Goal: Transaction & Acquisition: Purchase product/service

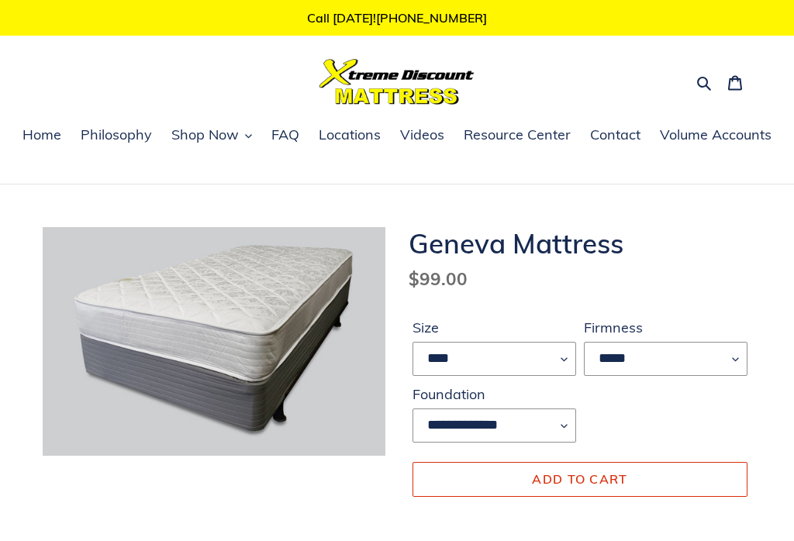
click at [551, 478] on span "Add to cart" at bounding box center [579, 480] width 95 height 16
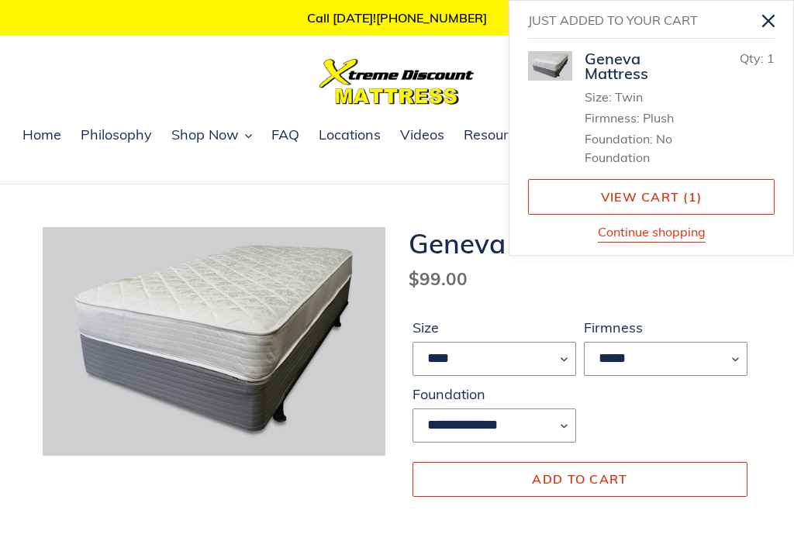
click at [606, 184] on link "View cart ( 1 )" at bounding box center [651, 197] width 247 height 36
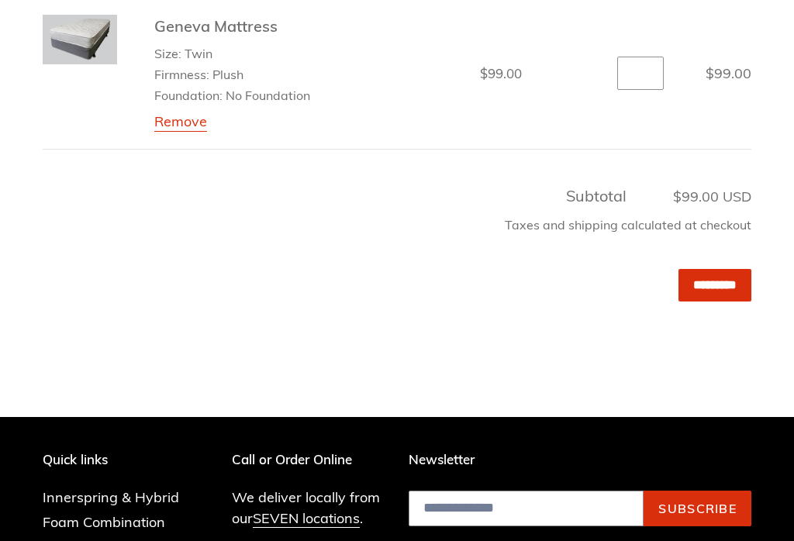
scroll to position [372, 0]
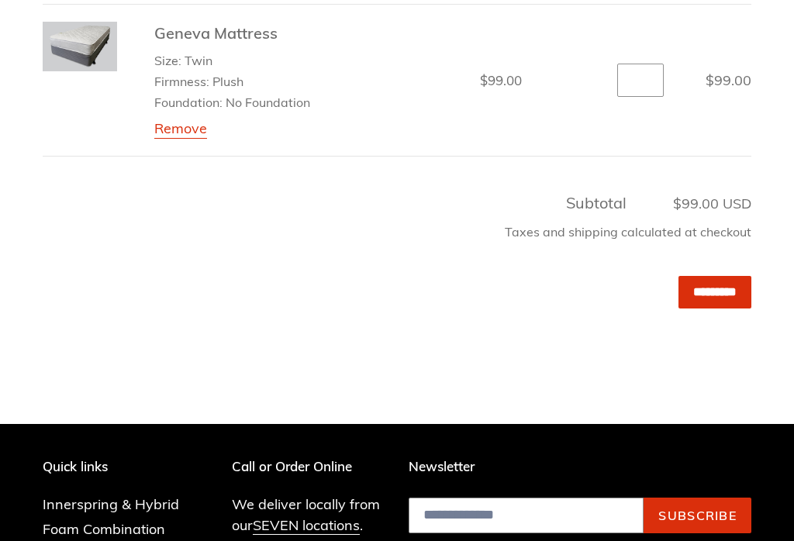
click at [693, 288] on input "*********" at bounding box center [715, 292] width 73 height 32
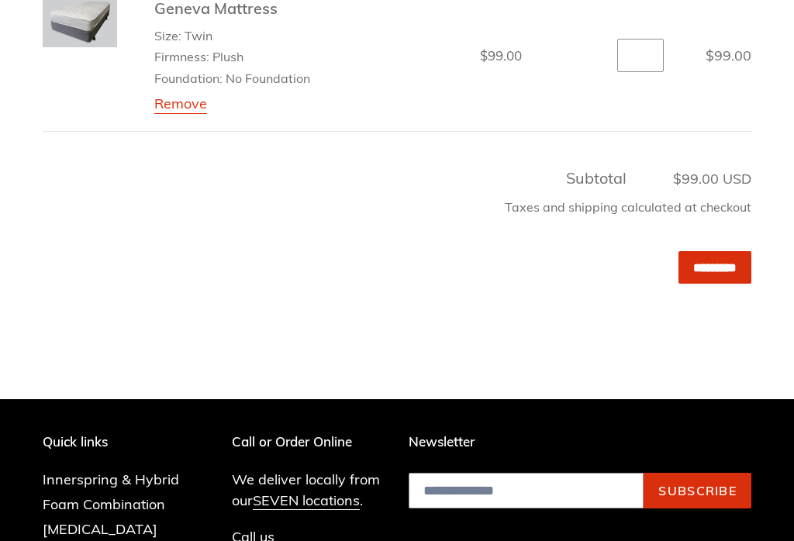
scroll to position [396, 0]
click at [180, 102] on link "Remove" at bounding box center [180, 104] width 53 height 19
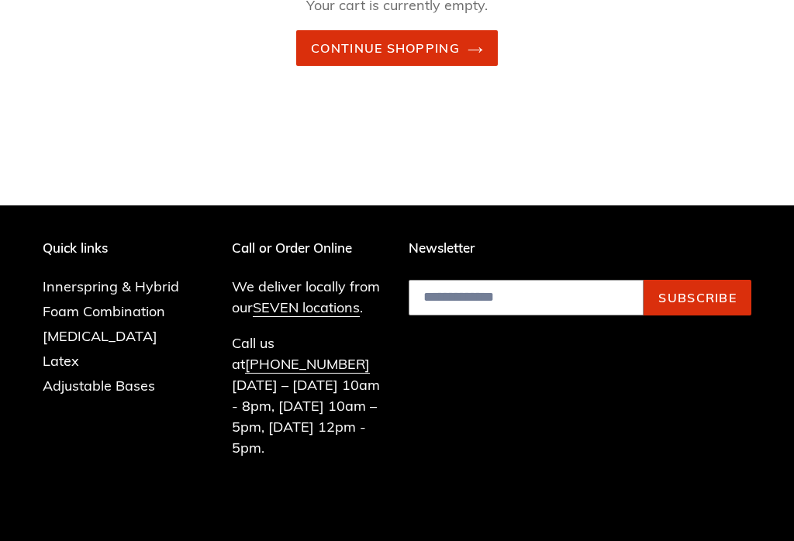
scroll to position [381, 0]
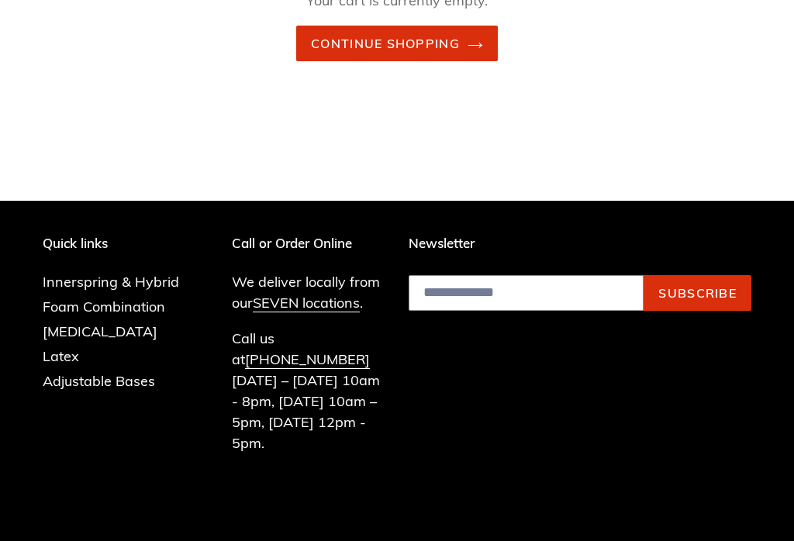
click at [299, 306] on link "SEVEN locations" at bounding box center [306, 303] width 107 height 19
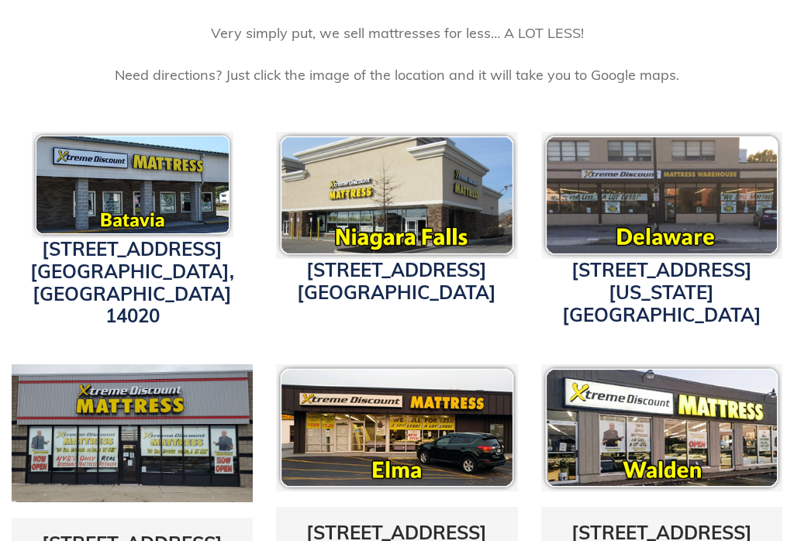
scroll to position [469, 0]
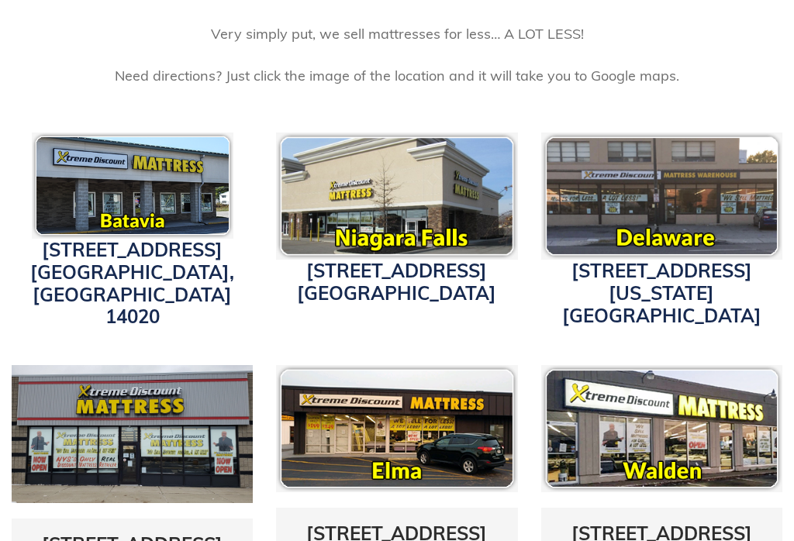
click at [680, 230] on img at bounding box center [661, 196] width 241 height 127
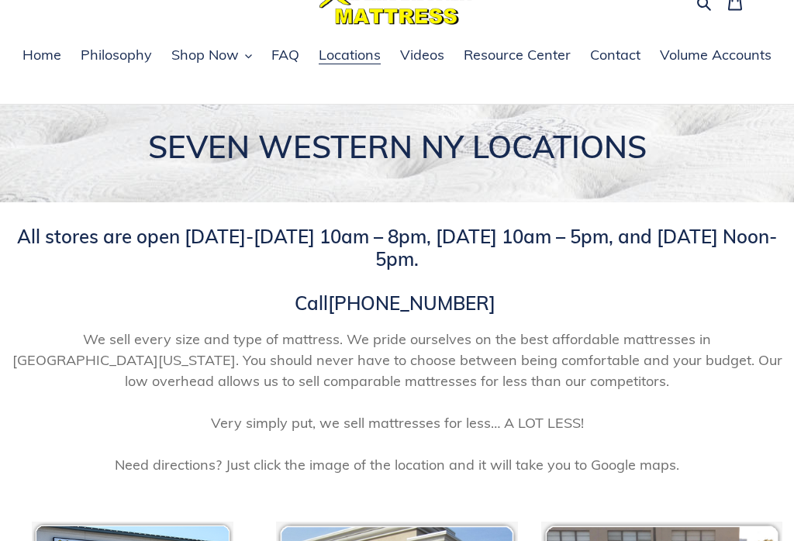
scroll to position [0, 0]
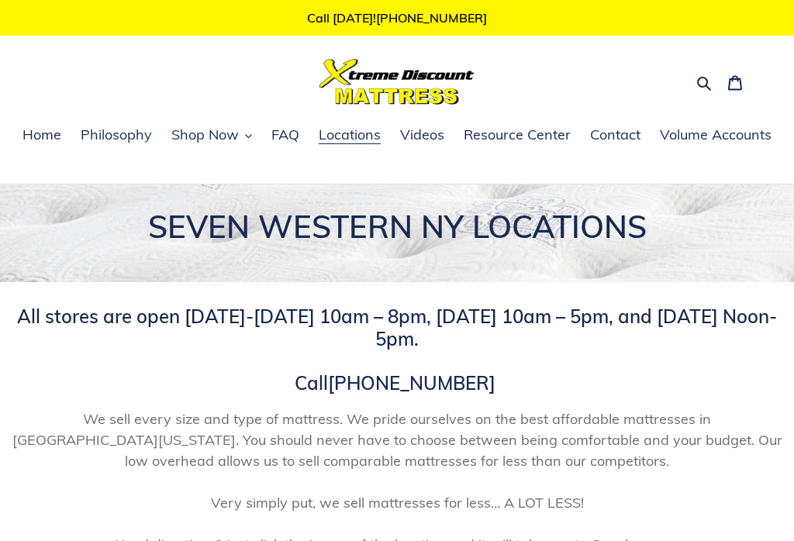
click at [210, 144] on span "Shop Now" at bounding box center [204, 135] width 67 height 19
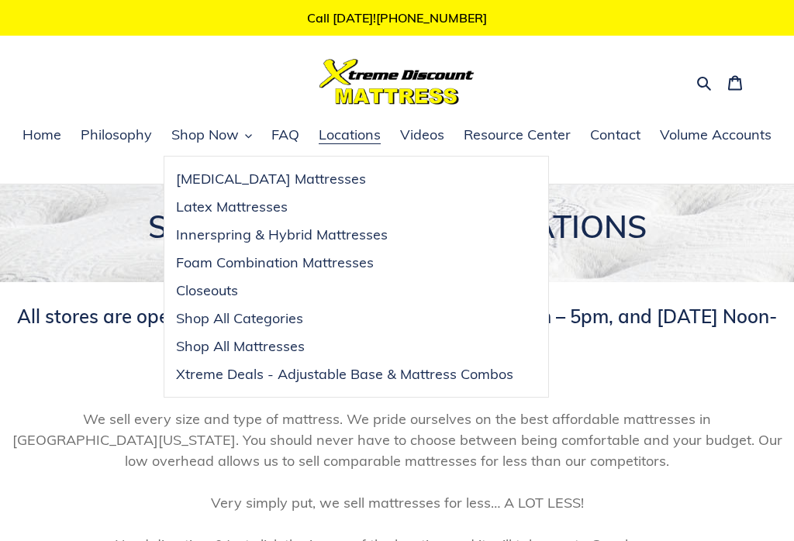
click at [209, 347] on span "Shop All Mattresses" at bounding box center [240, 346] width 129 height 19
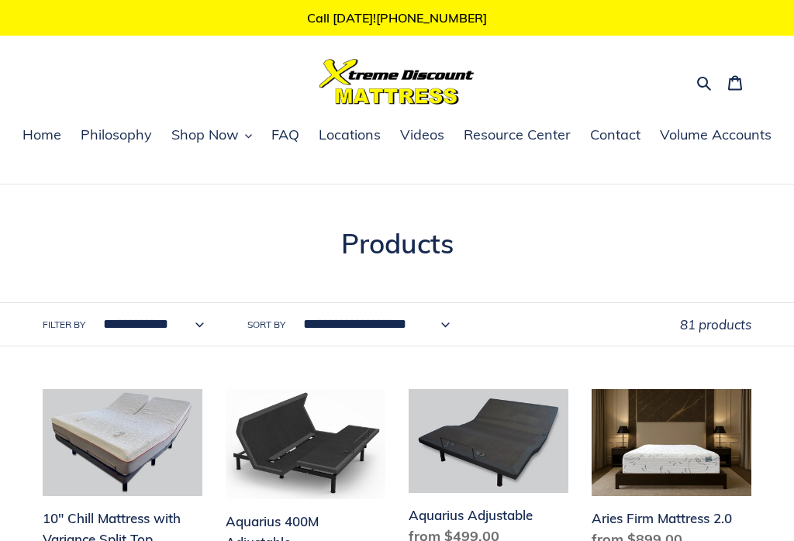
click at [696, 78] on icon "button" at bounding box center [704, 83] width 16 height 16
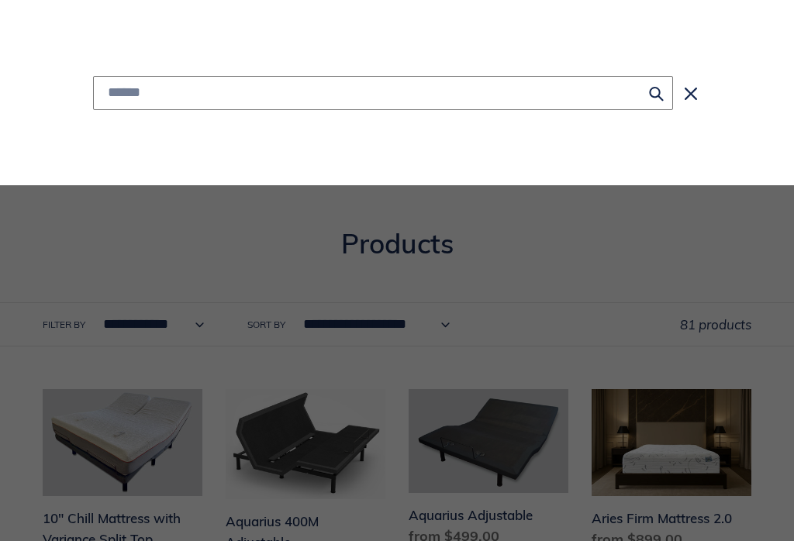
type input "*"
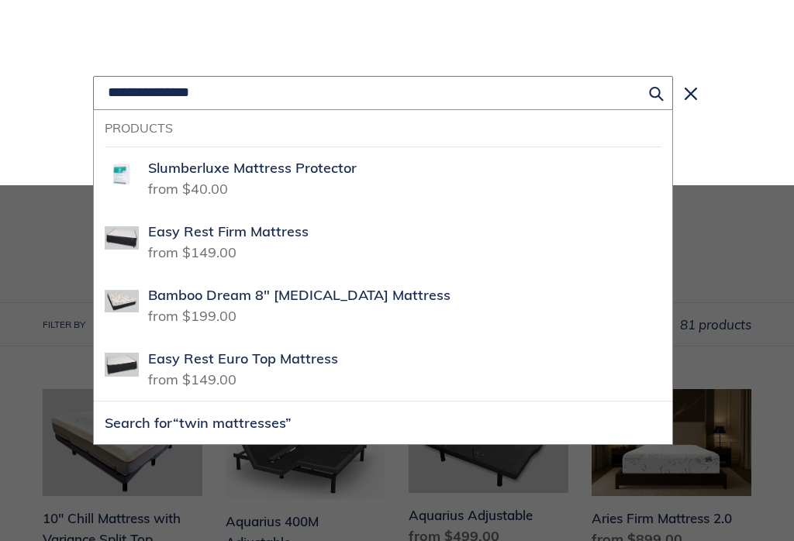
type input "**********"
click at [383, 423] on button "Search for “twin mattresses”" at bounding box center [383, 423] width 579 height 43
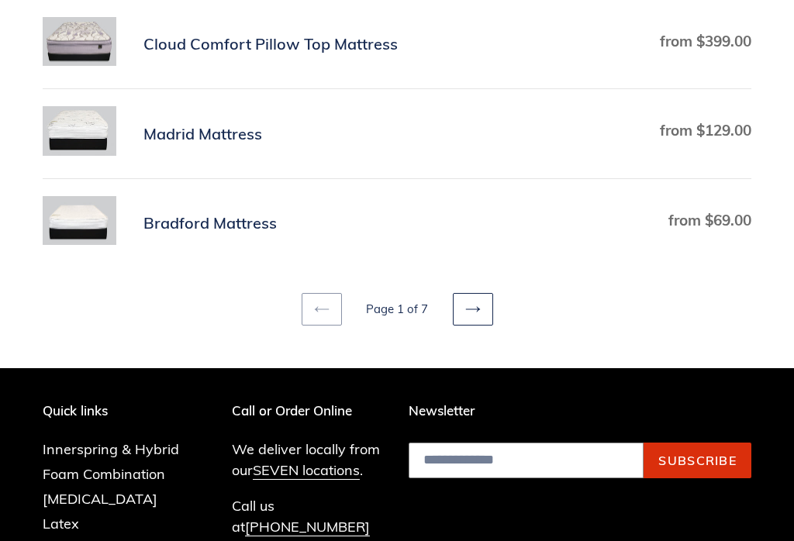
scroll to position [996, 0]
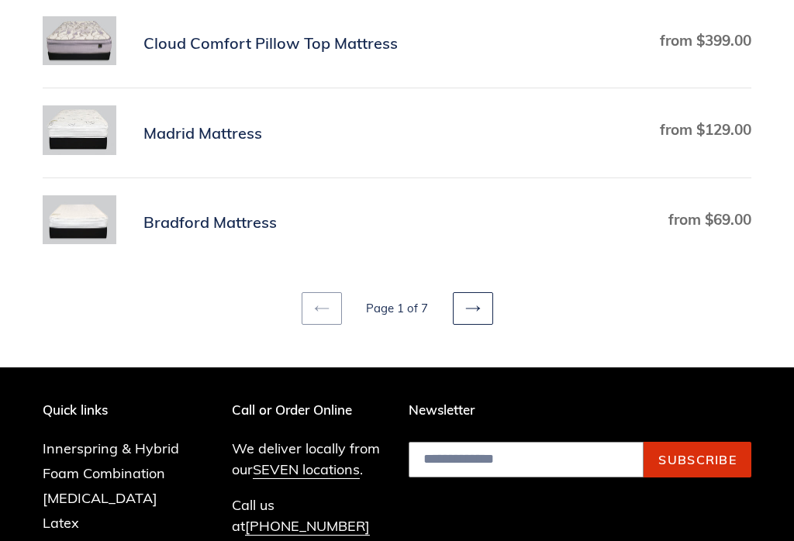
click at [468, 316] on icon at bounding box center [473, 310] width 16 height 16
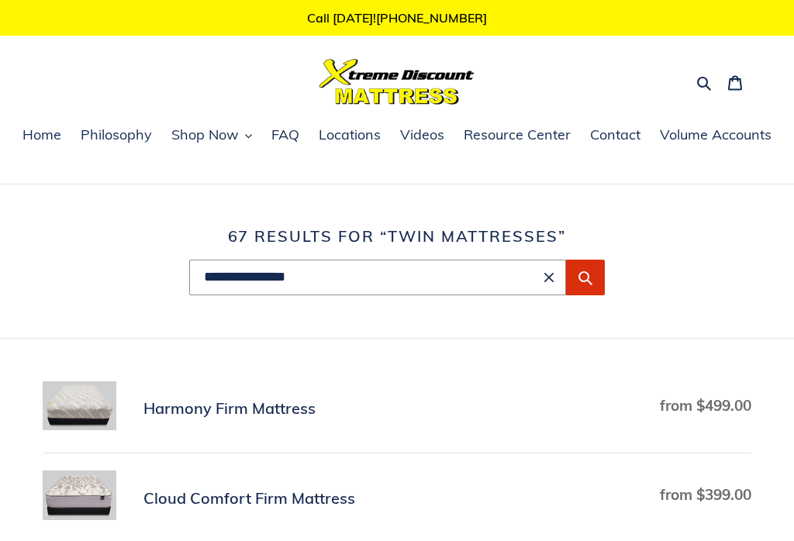
click at [199, 131] on span "Shop Now" at bounding box center [204, 135] width 67 height 19
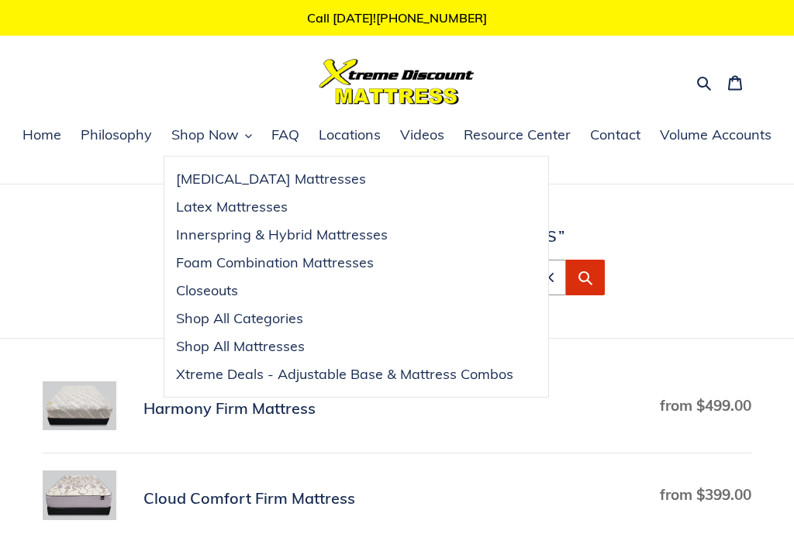
click at [199, 374] on span "Xtreme Deals - Adjustable Base & Mattress Combos" at bounding box center [344, 374] width 337 height 19
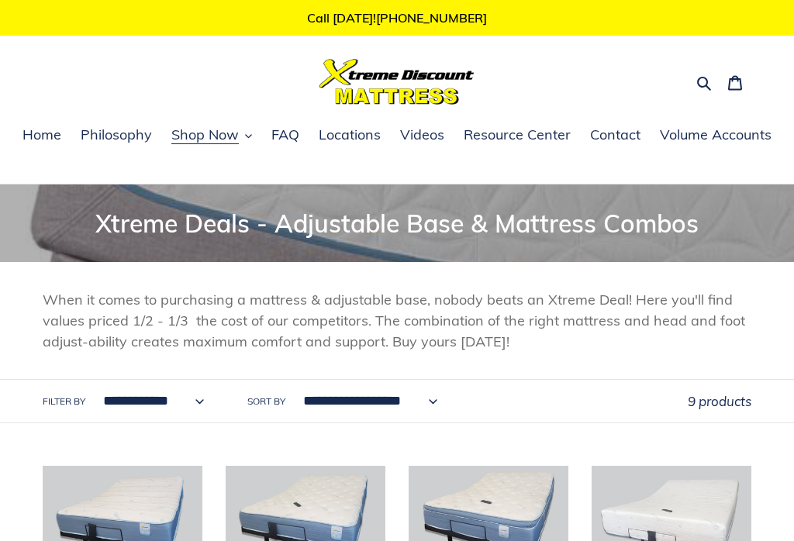
click at [43, 143] on span "Home" at bounding box center [41, 135] width 39 height 19
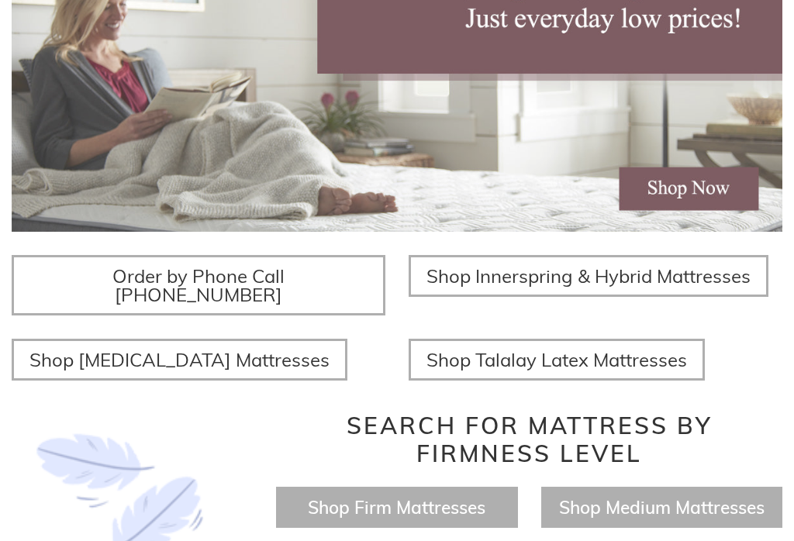
scroll to position [359, 0]
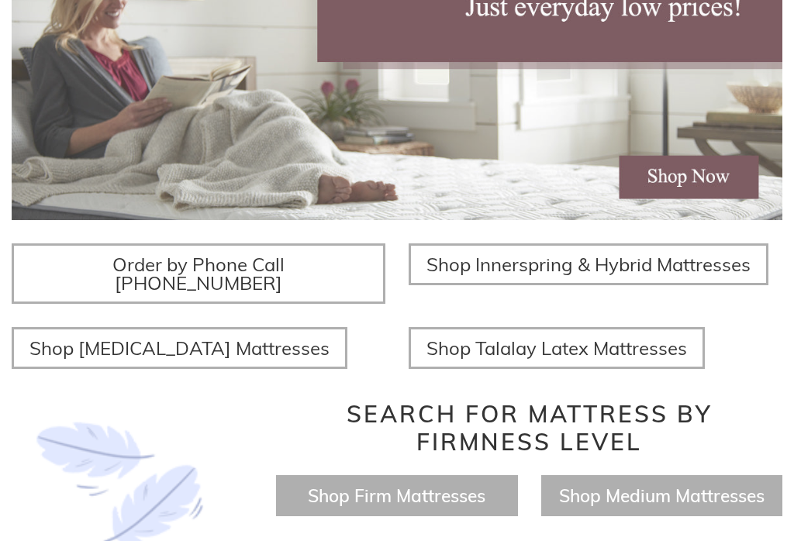
click at [63, 337] on span "Shop Memory Foam Mattresses" at bounding box center [179, 348] width 300 height 23
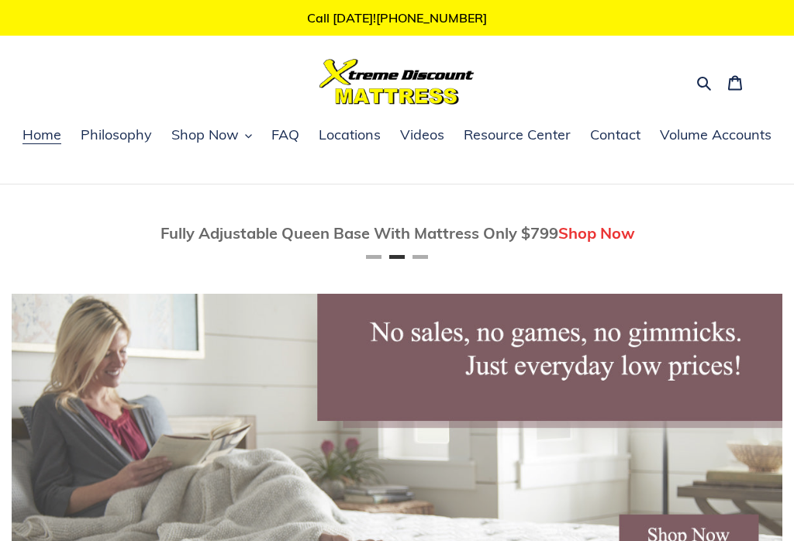
scroll to position [0, 771]
click at [194, 136] on span "Shop Now" at bounding box center [204, 135] width 67 height 19
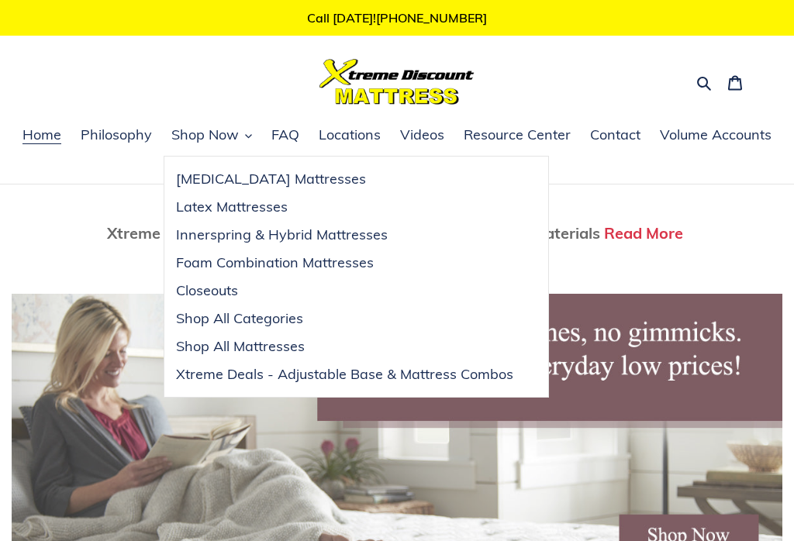
scroll to position [0, 1542]
click at [201, 350] on span "Shop All Mattresses" at bounding box center [240, 346] width 129 height 19
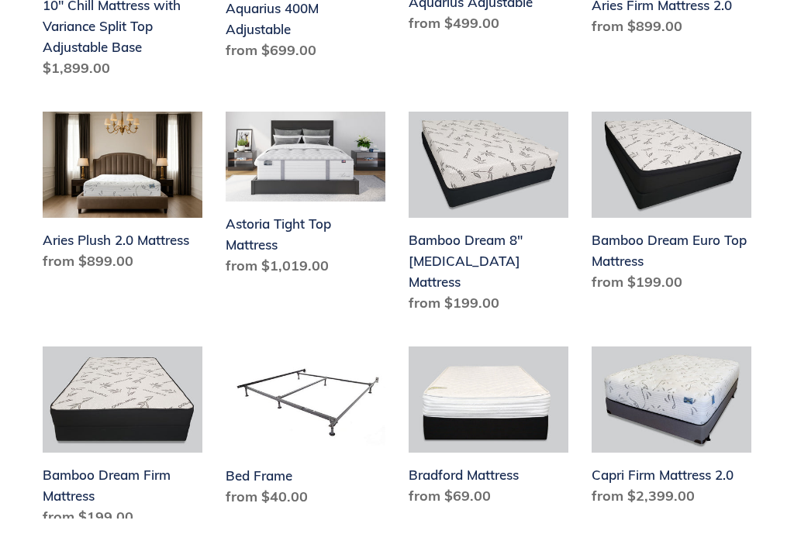
scroll to position [515, 0]
